Goal: Obtain resource: Download file/media

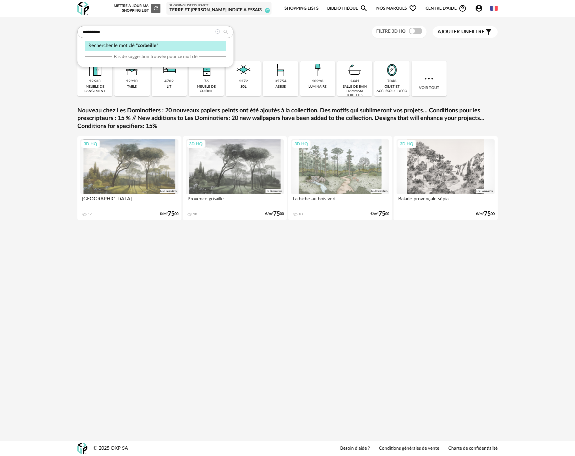
type input "*********"
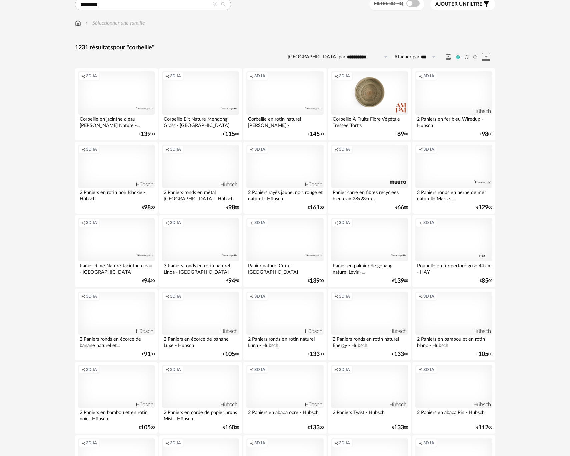
scroll to position [41, 0]
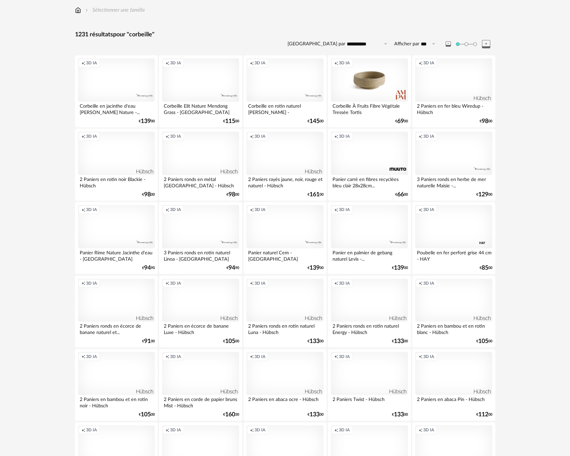
click at [370, 91] on div "Creation icon 3D IA" at bounding box center [369, 79] width 77 height 43
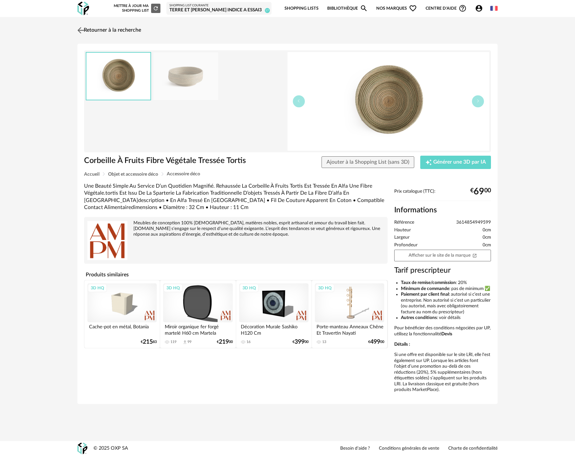
click at [81, 30] on img at bounding box center [81, 30] width 10 height 10
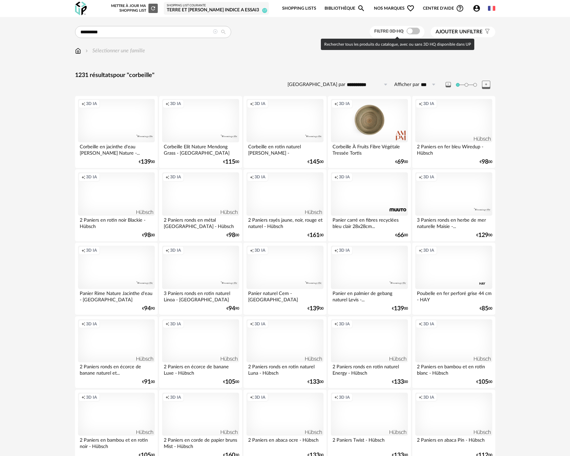
click at [419, 32] on span at bounding box center [413, 31] width 13 height 7
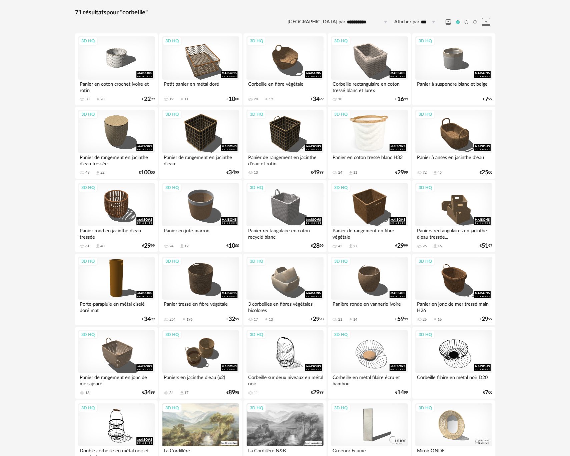
scroll to position [85, 0]
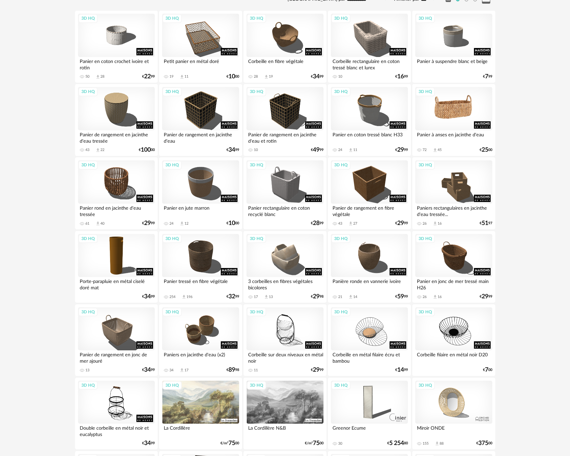
click at [457, 119] on div "3D HQ" at bounding box center [453, 108] width 77 height 43
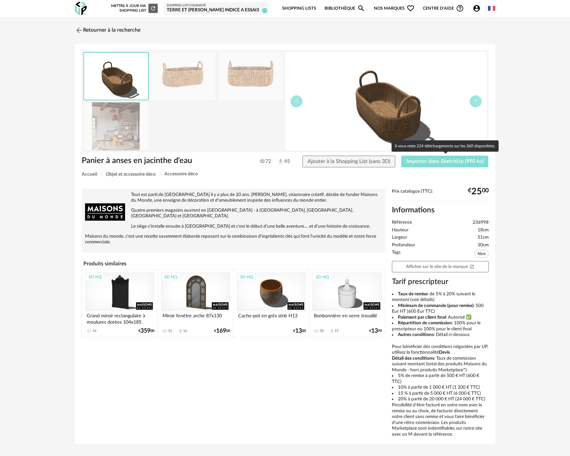
click at [446, 163] on span "Importer dans SketchUp (990 ko)" at bounding box center [444, 161] width 77 height 5
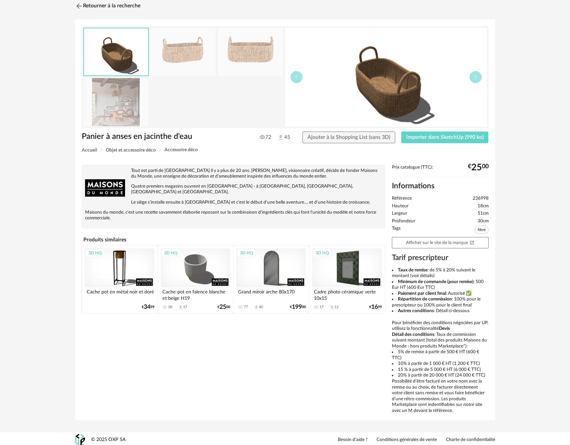
scroll to position [27, 0]
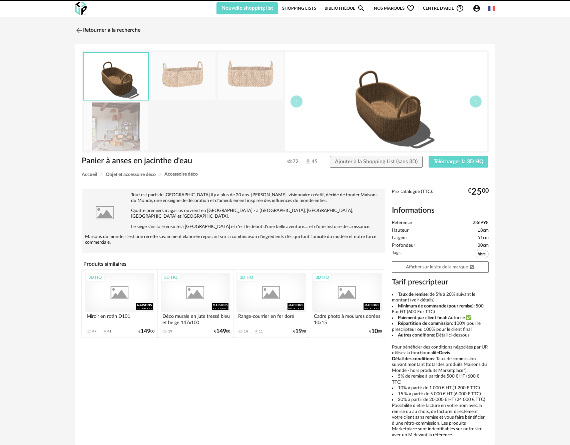
click at [78, 3] on img at bounding box center [81, 9] width 12 height 14
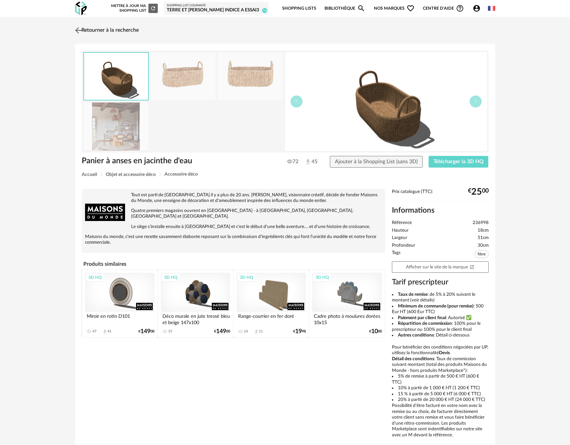
click at [84, 29] on link "Retourner à la recherche" at bounding box center [105, 30] width 65 height 15
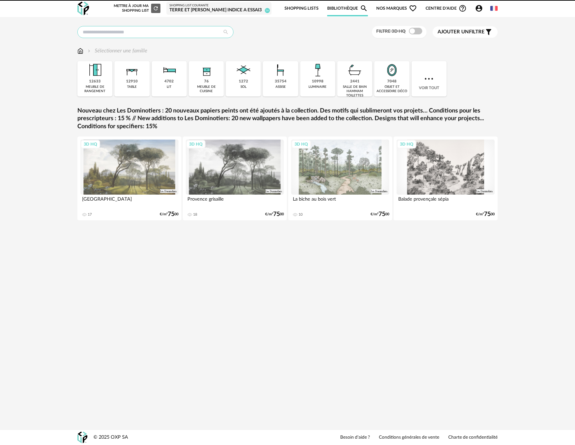
click at [174, 32] on input "text" at bounding box center [155, 32] width 156 height 12
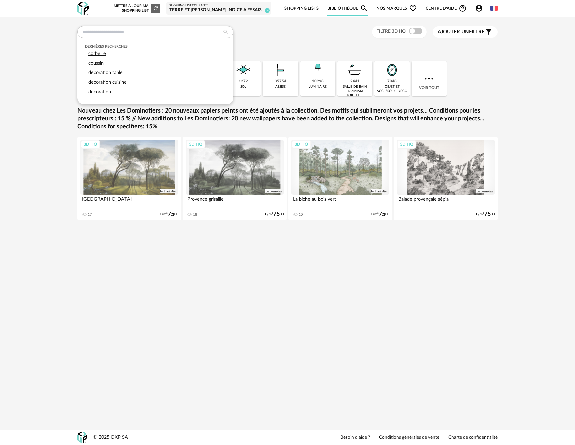
click at [155, 53] on div "corbeille" at bounding box center [155, 54] width 141 height 10
type input "*********"
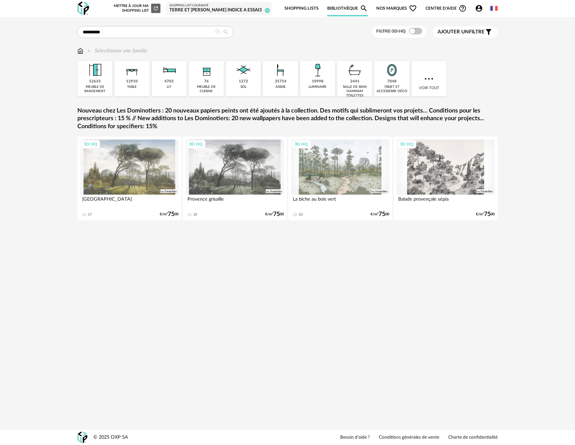
click at [508, 115] on div "********* Rechercher le mot clé " corbeille " Pas de suggestion trouvée pour ce…" at bounding box center [287, 129] width 575 height 225
click at [226, 31] on icon at bounding box center [226, 32] width 12 height 6
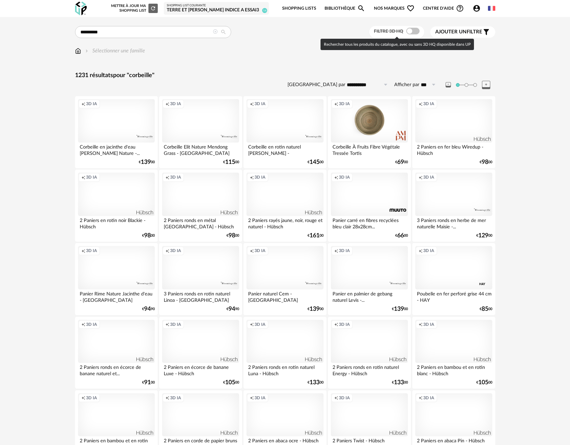
click at [413, 33] on span at bounding box center [412, 31] width 13 height 7
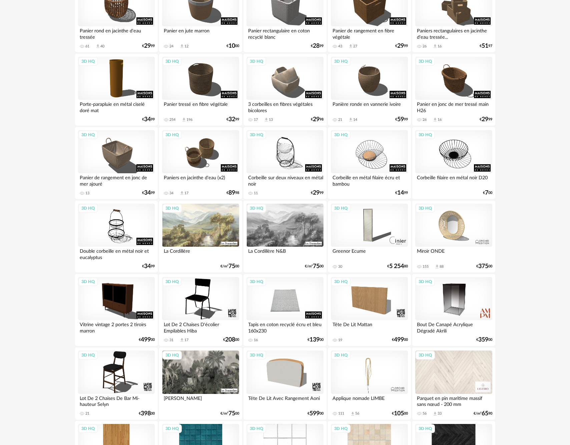
scroll to position [242, 0]
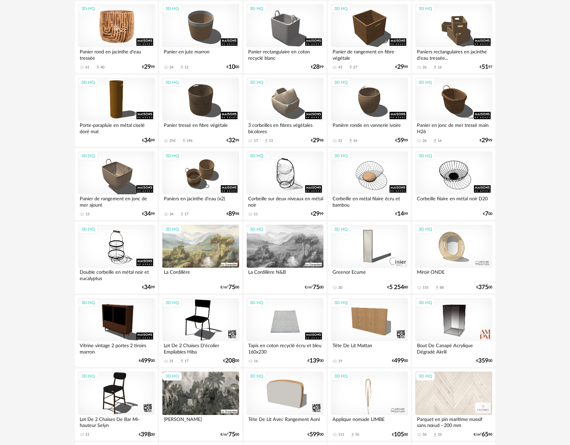
click at [118, 42] on div "3D HQ" at bounding box center [116, 25] width 77 height 43
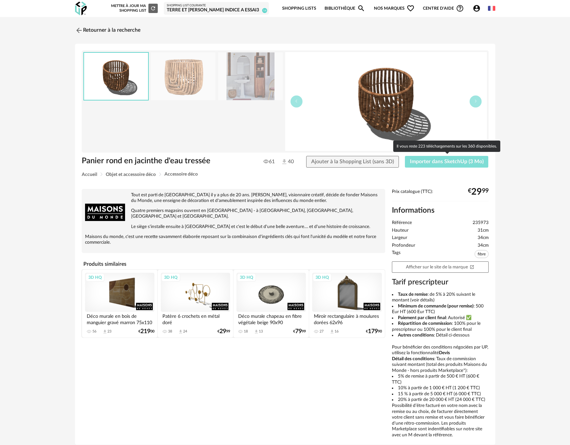
click at [428, 160] on span "Importer dans SketchUp (3 Mo)" at bounding box center [447, 161] width 74 height 5
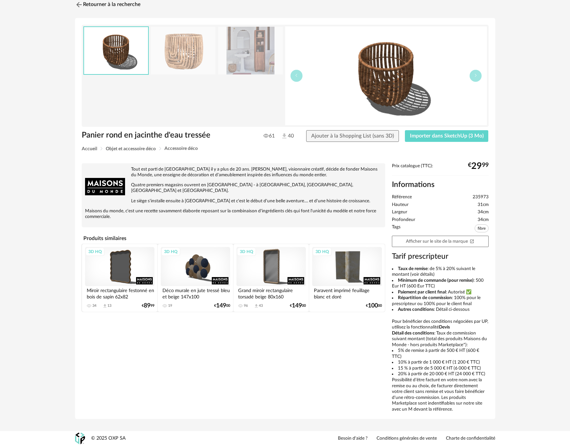
scroll to position [27, 0]
